Goal: Entertainment & Leisure: Browse casually

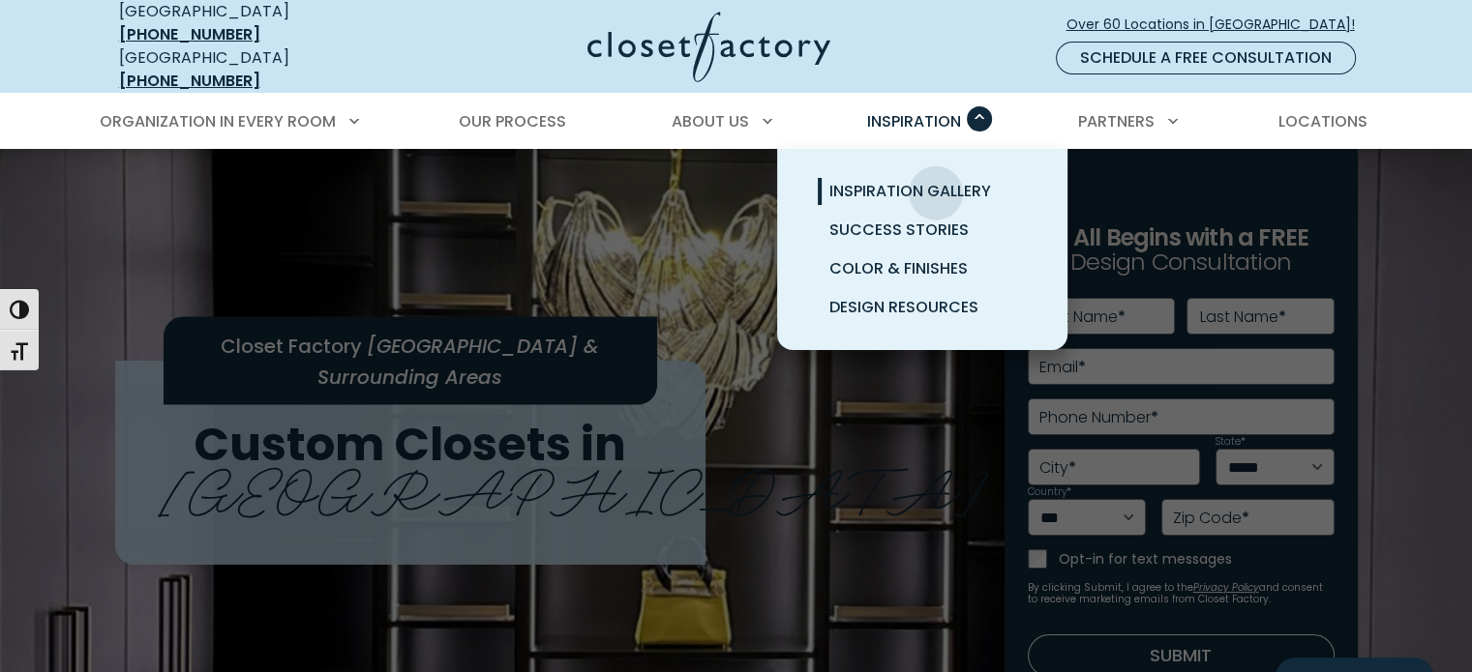
click at [936, 180] on span "Inspiration Gallery" at bounding box center [910, 191] width 162 height 22
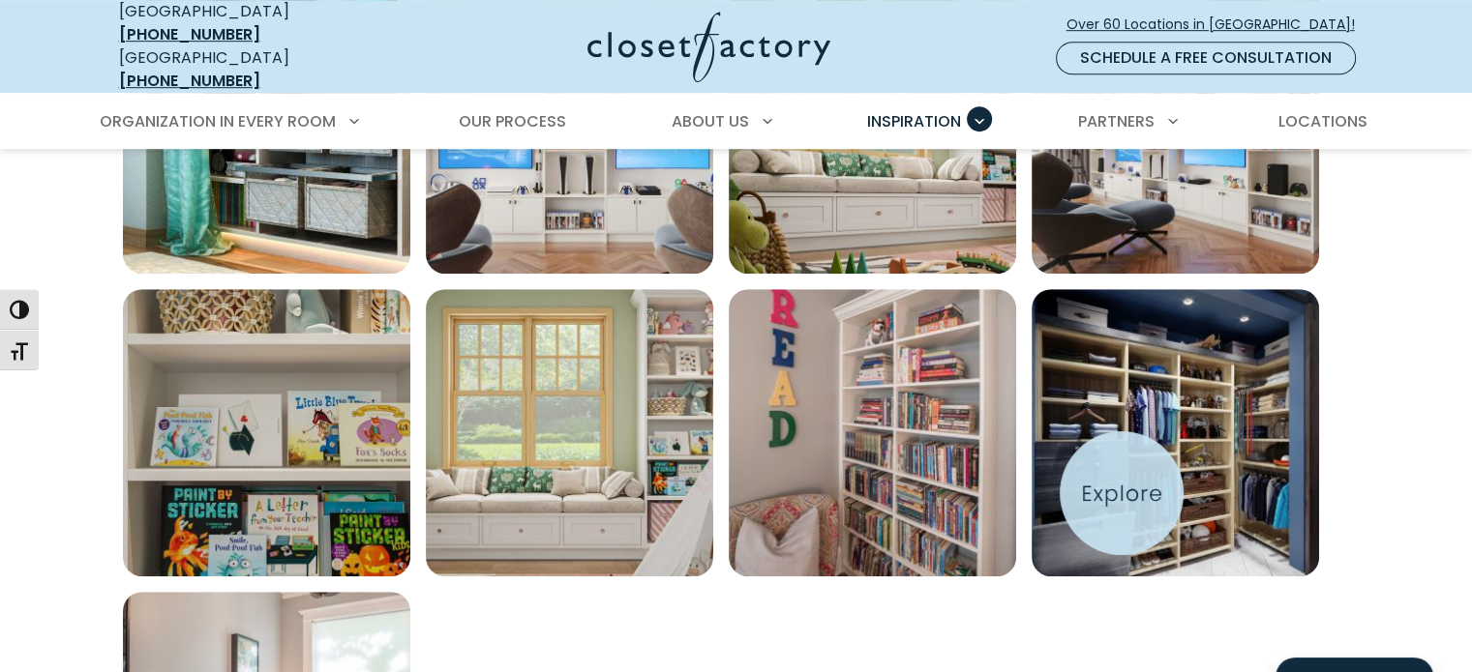
scroll to position [1161, 0]
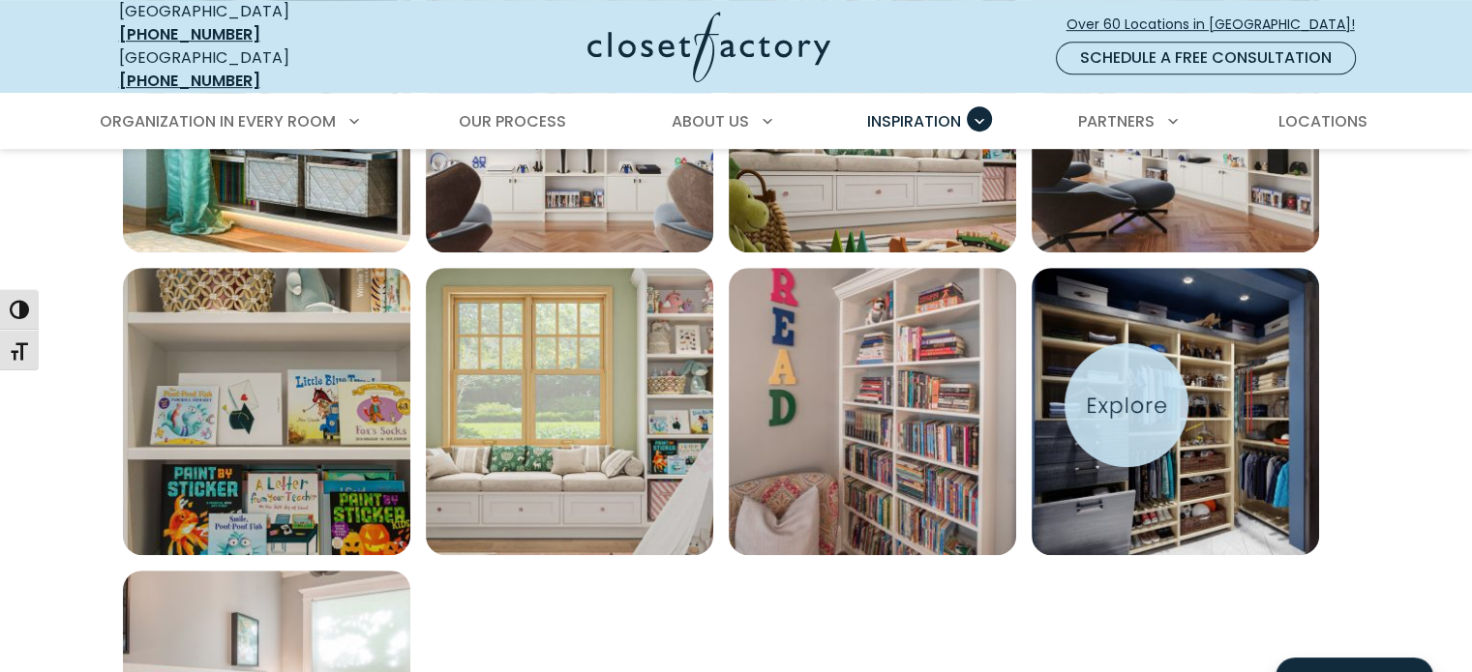
click at [1126, 405] on img "Open inspiration gallery to preview enlarged image" at bounding box center [1174, 411] width 287 height 287
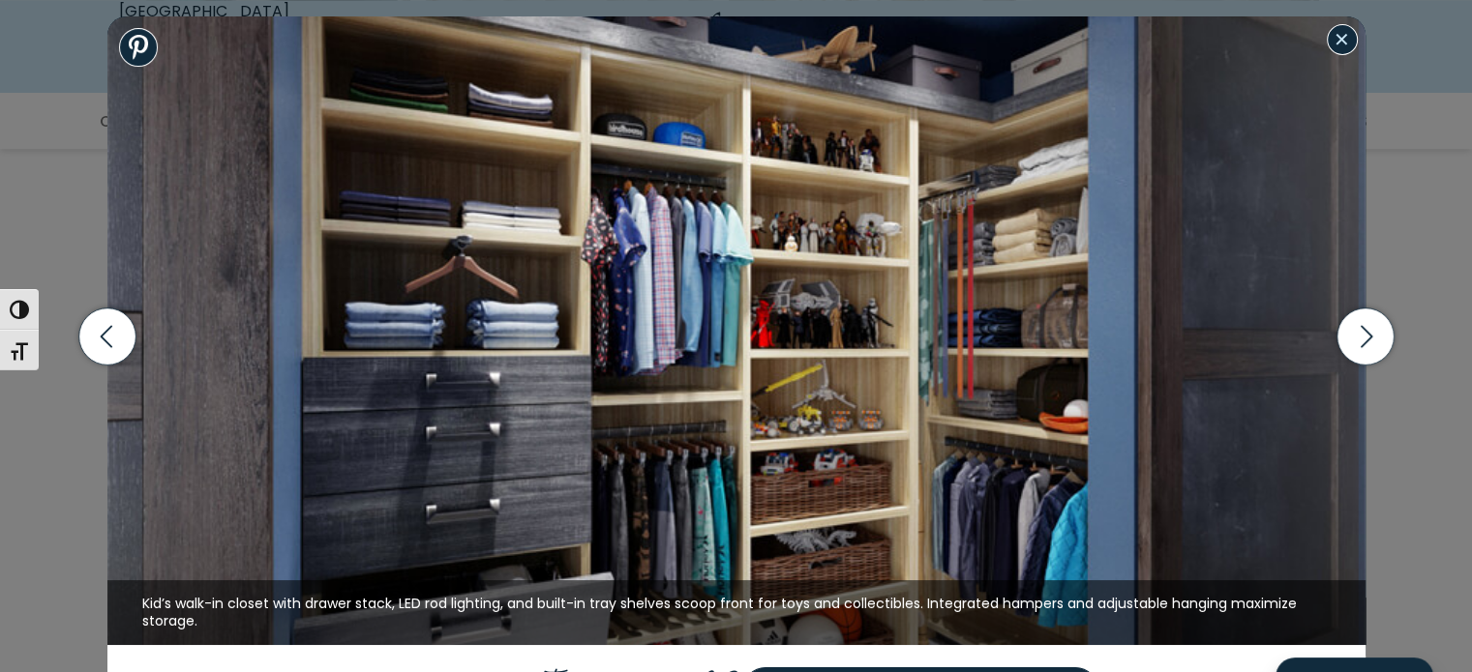
click at [1347, 45] on button "Close modal" at bounding box center [1342, 39] width 31 height 31
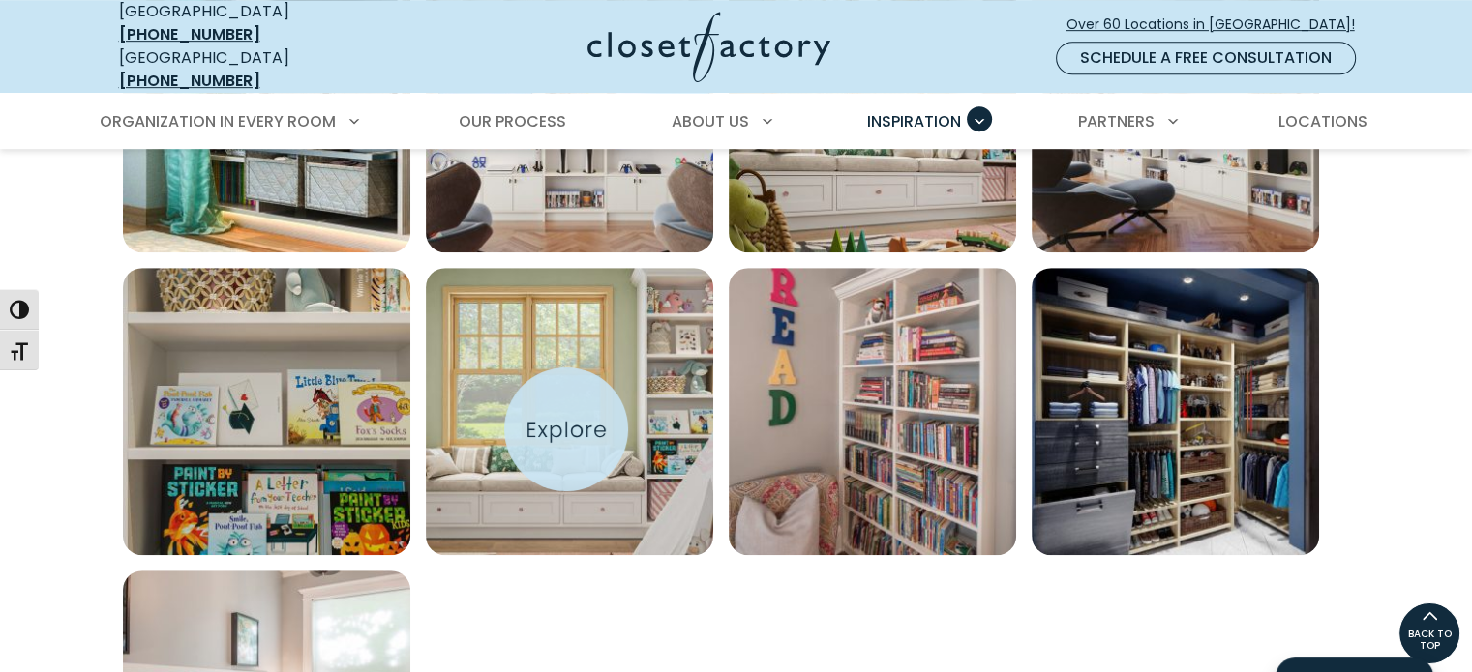
click at [566, 430] on img "Open inspiration gallery to preview enlarged image" at bounding box center [569, 411] width 287 height 287
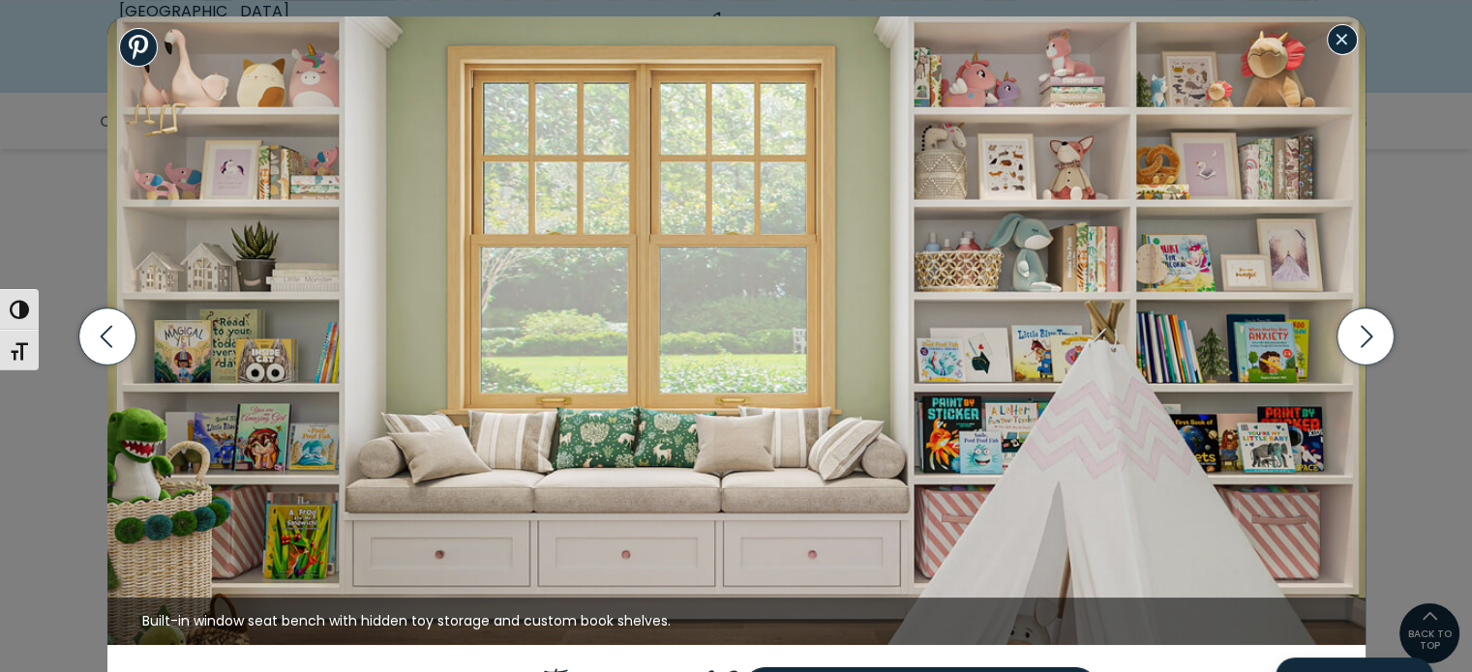
click at [1343, 39] on button "Close modal" at bounding box center [1342, 39] width 31 height 31
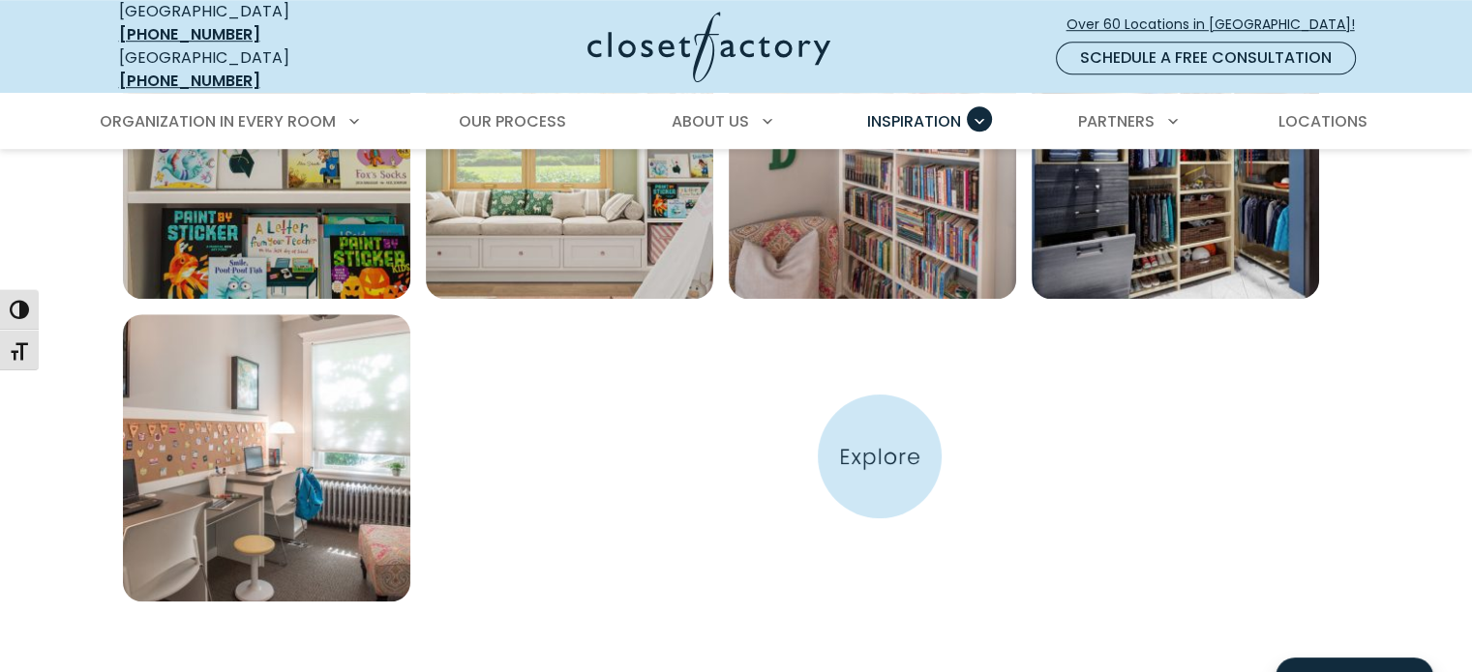
scroll to position [1451, 0]
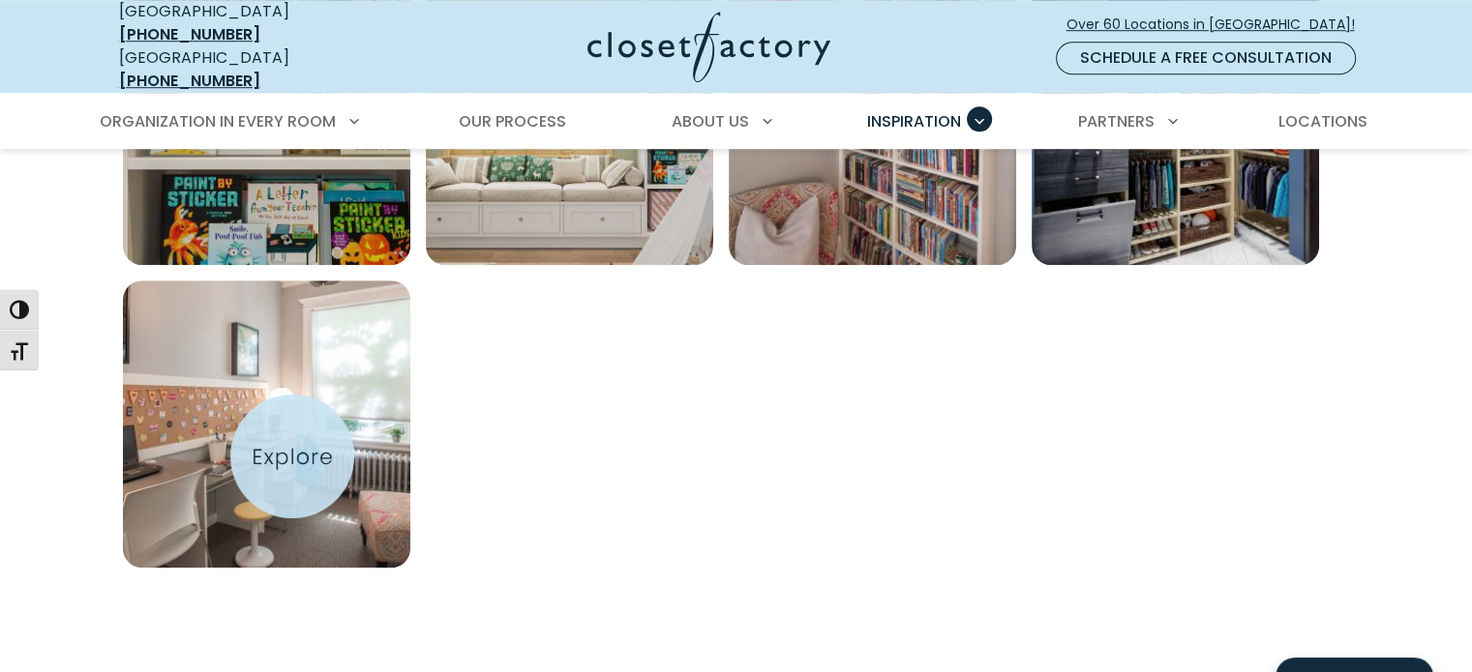
click at [292, 457] on img "Open inspiration gallery to preview enlarged image" at bounding box center [266, 424] width 287 height 287
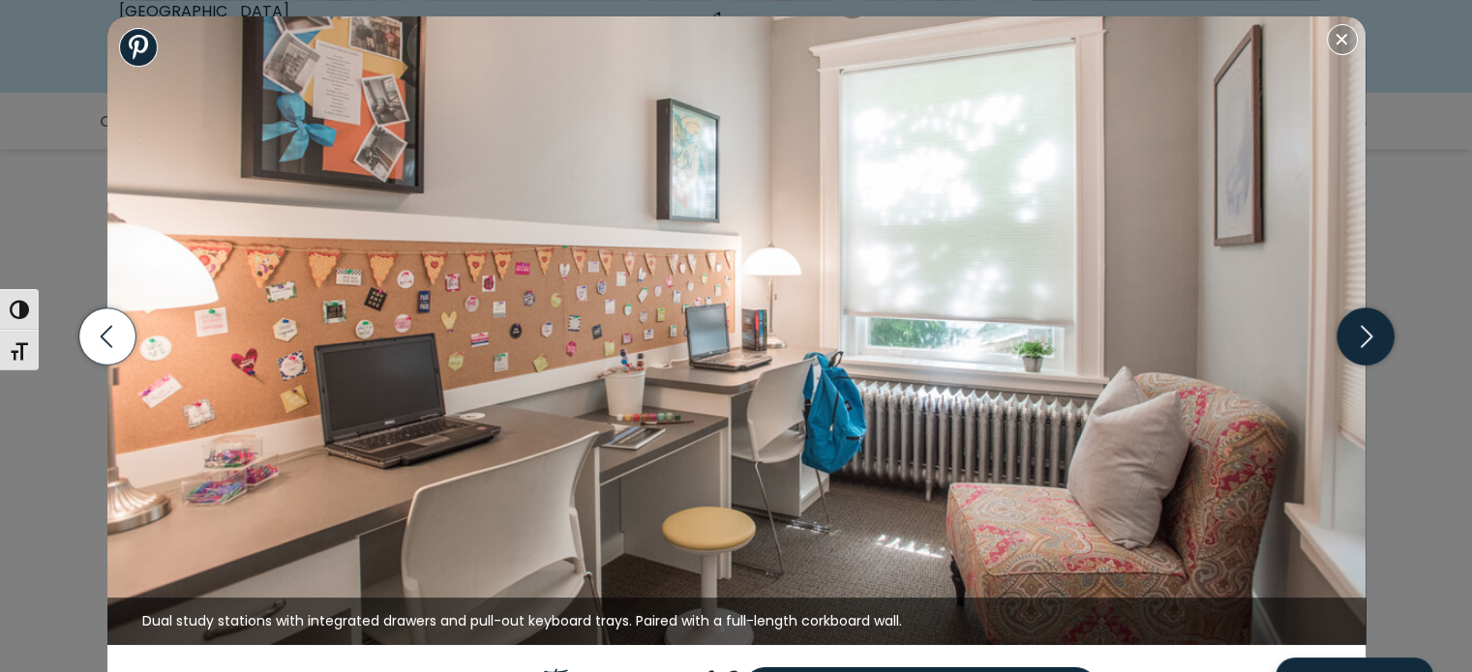
click at [1362, 337] on icon "button" at bounding box center [1364, 336] width 57 height 57
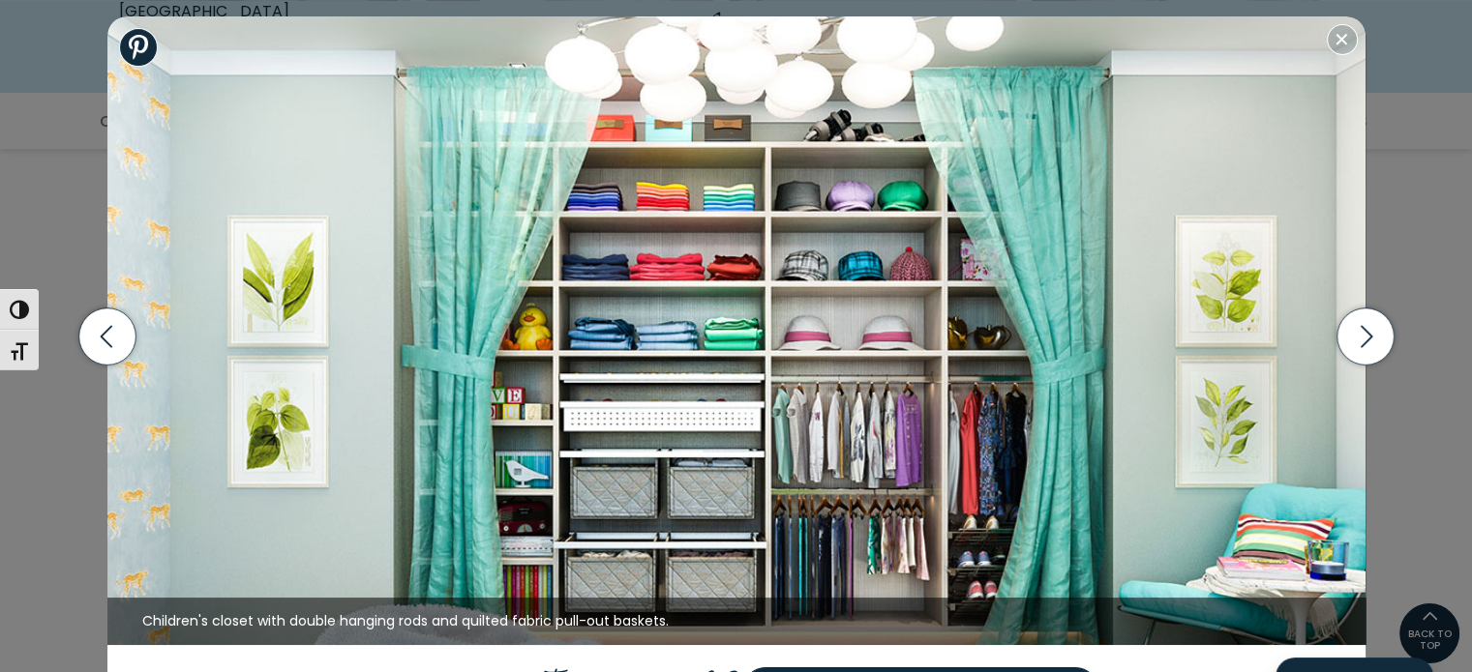
scroll to position [1258, 0]
click at [1347, 35] on button "Close modal" at bounding box center [1342, 39] width 31 height 31
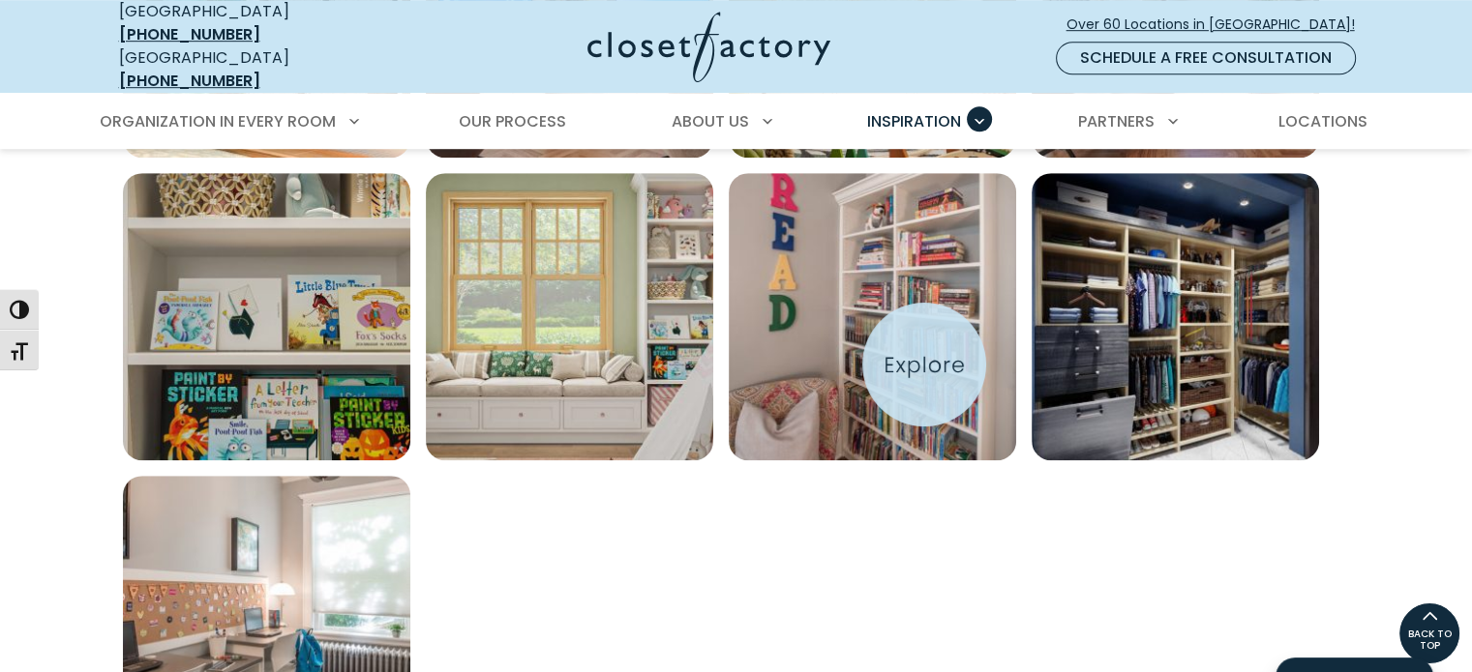
scroll to position [1136, 0]
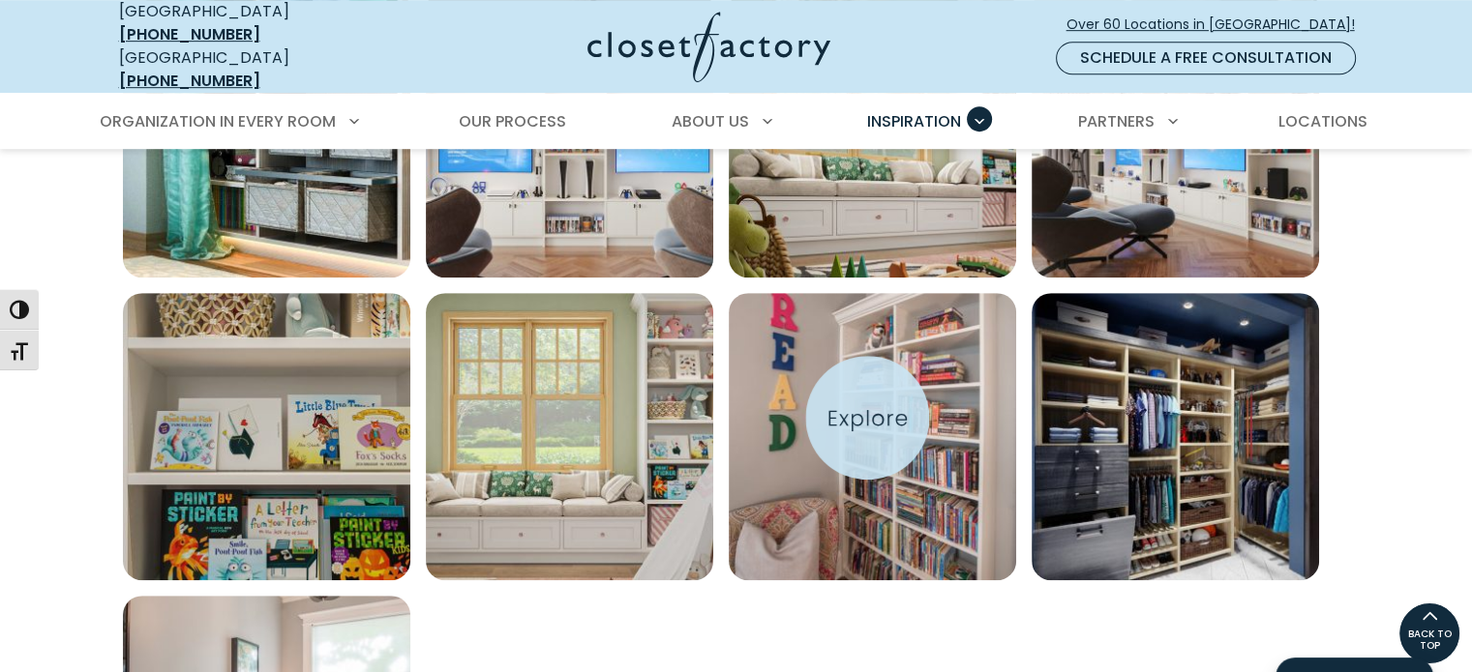
click at [867, 418] on img "Open inspiration gallery to preview enlarged image" at bounding box center [872, 436] width 287 height 287
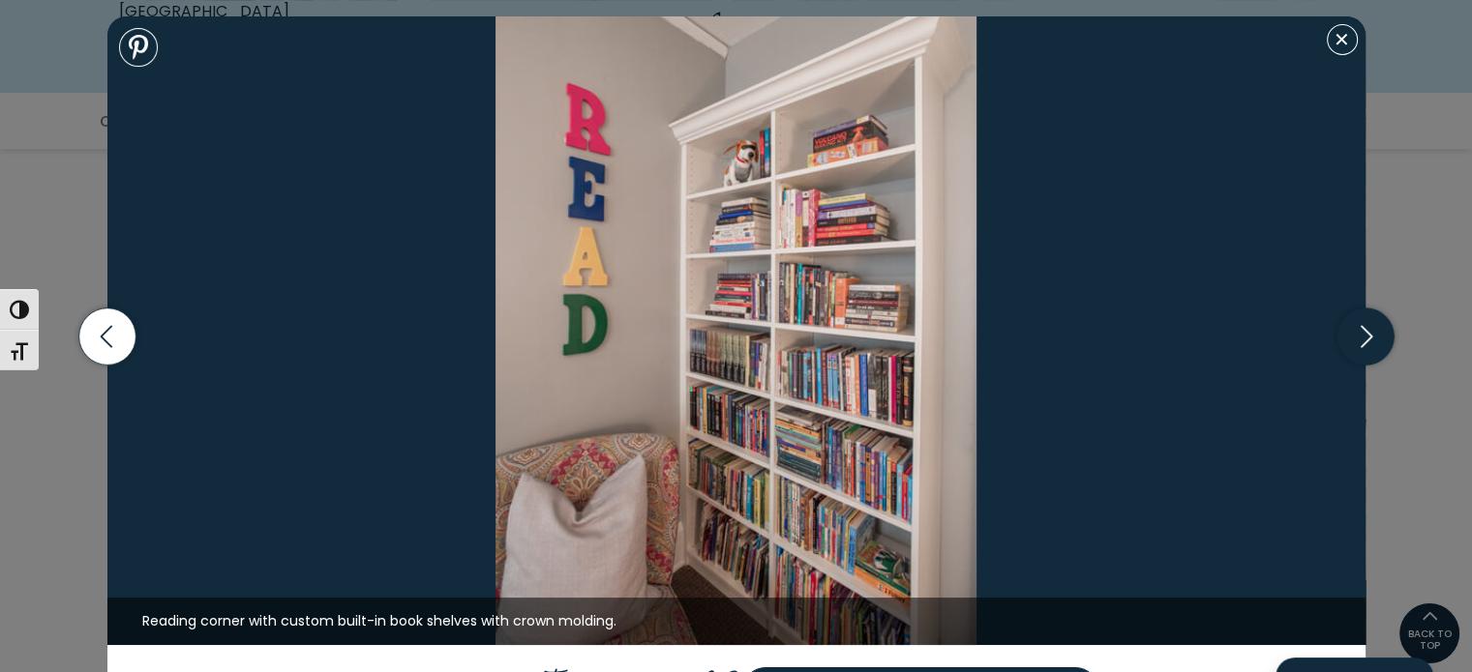
click at [1380, 336] on icon "button" at bounding box center [1364, 336] width 57 height 57
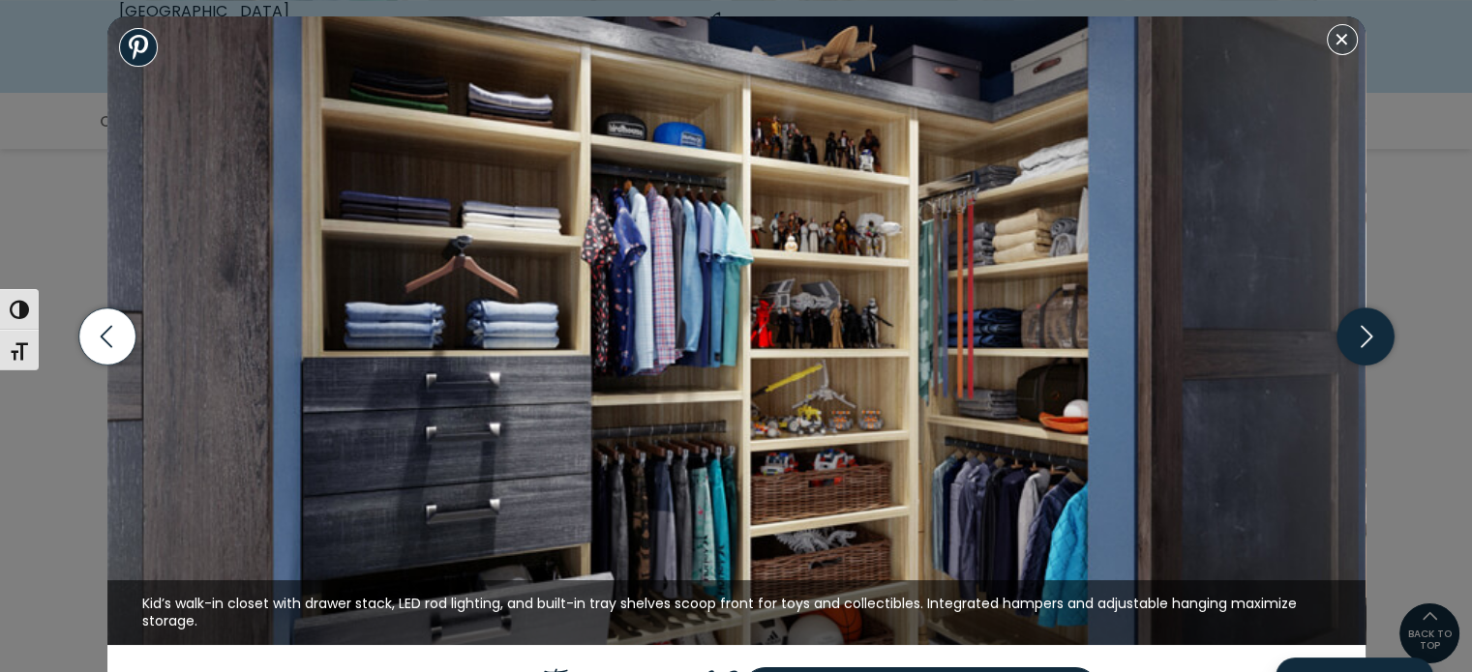
click at [1372, 336] on icon "button" at bounding box center [1364, 336] width 57 height 57
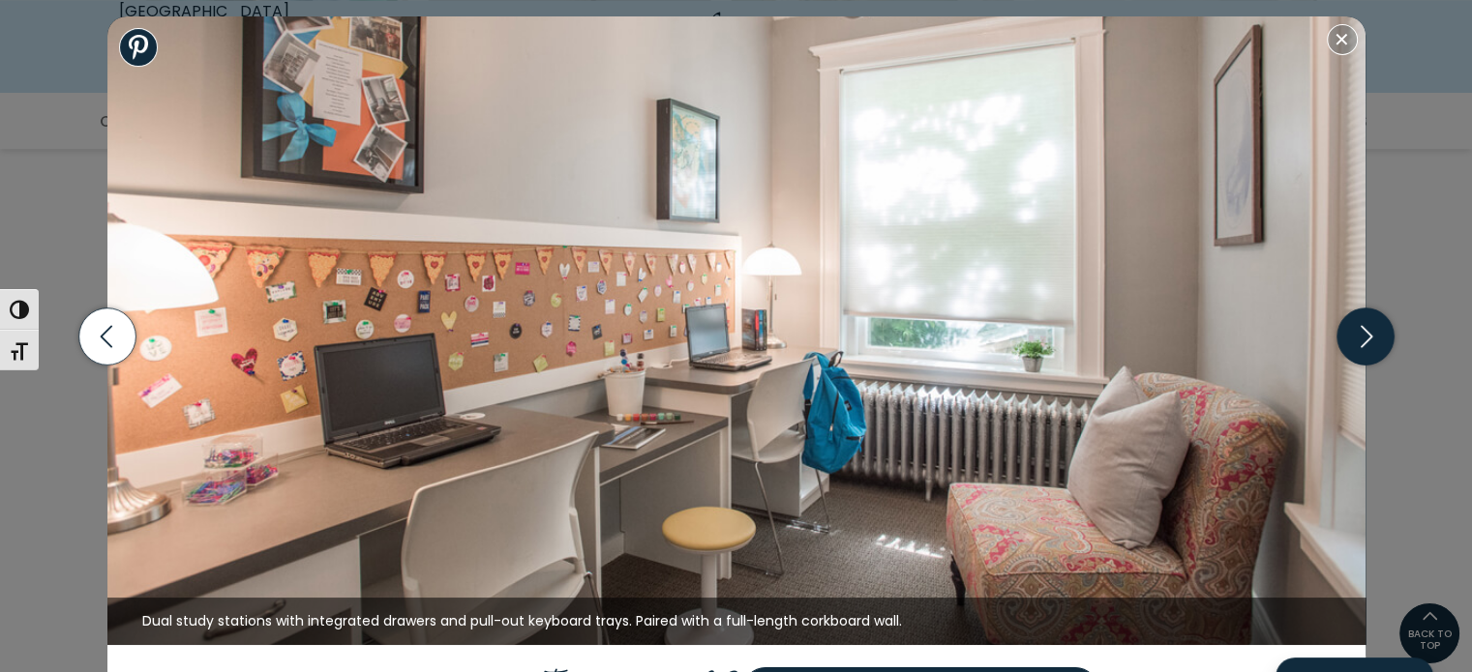
click at [1356, 338] on icon "button" at bounding box center [1364, 336] width 57 height 57
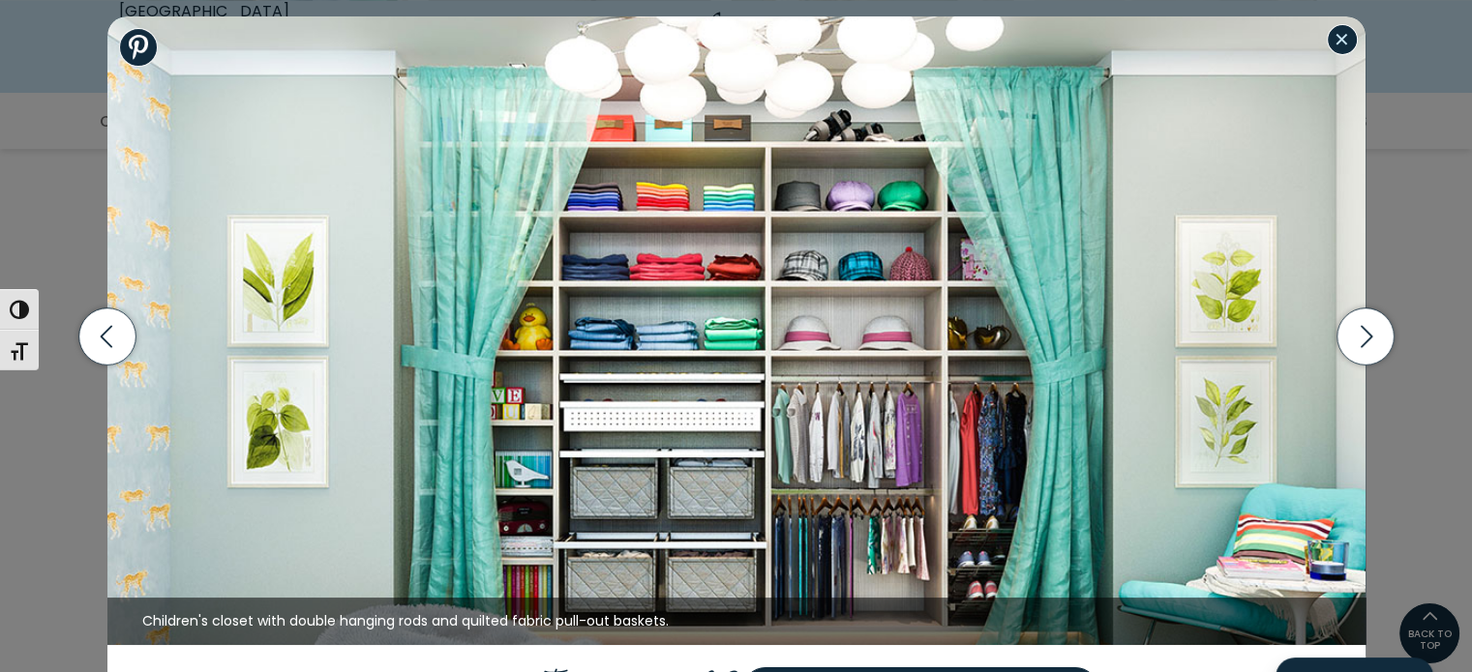
click at [1347, 41] on button "Close modal" at bounding box center [1342, 39] width 31 height 31
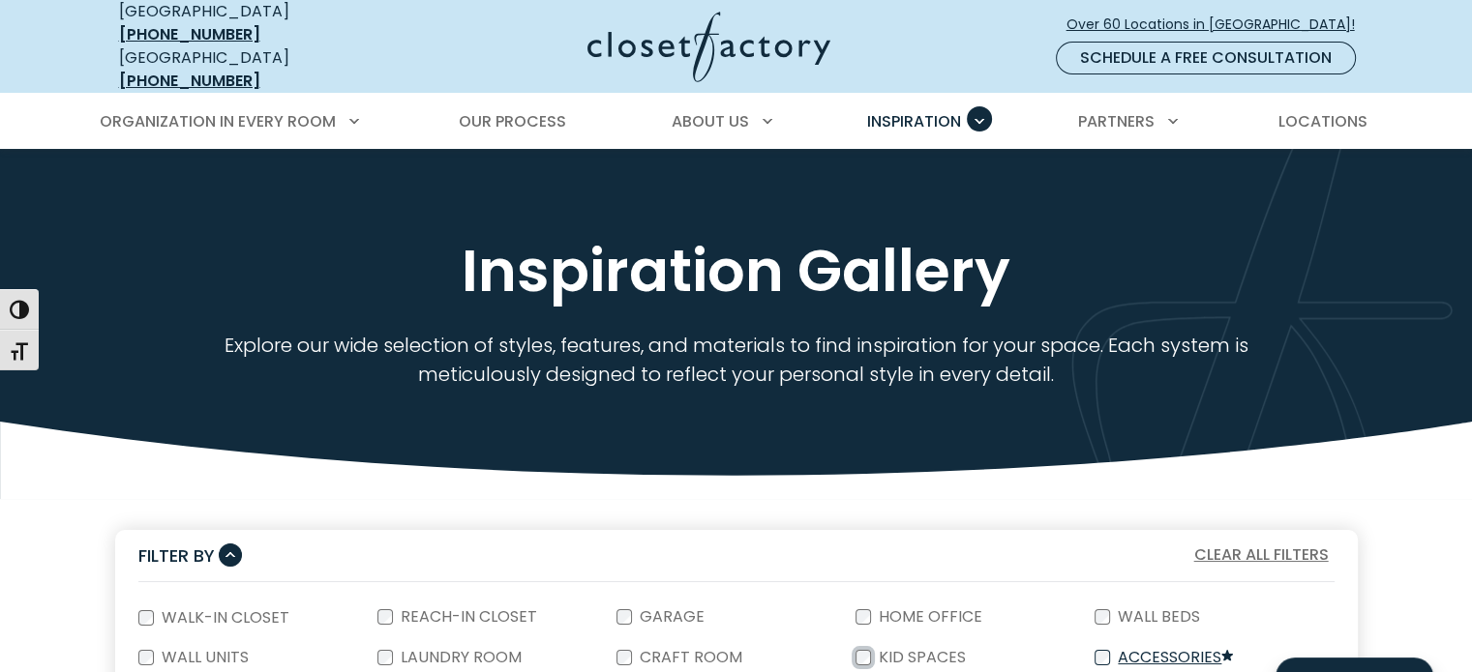
scroll to position [0, 0]
